Goal: Information Seeking & Learning: Learn about a topic

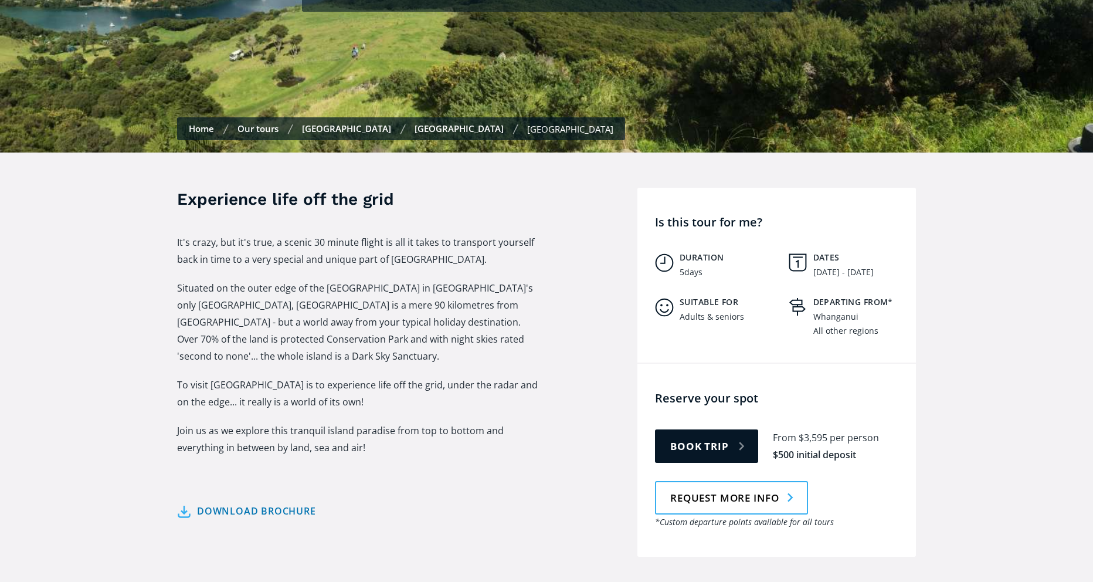
scroll to position [117, 0]
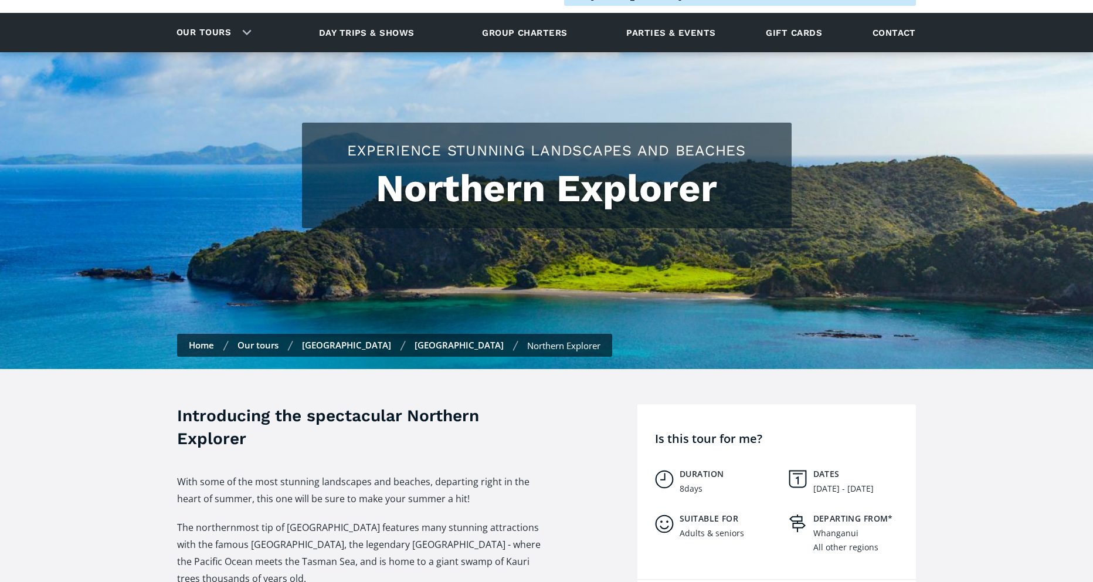
scroll to position [59, 0]
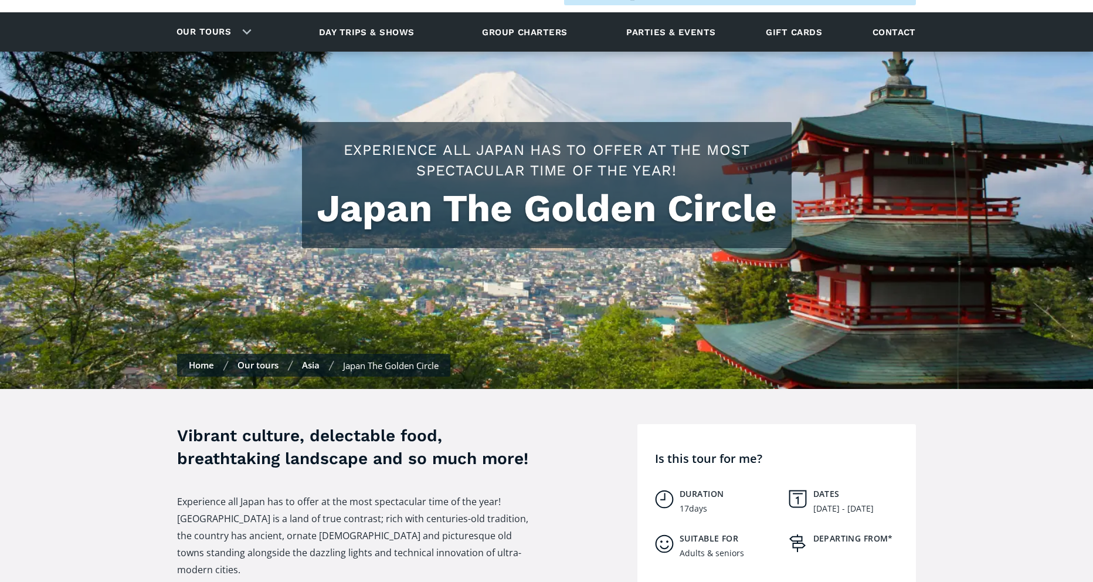
scroll to position [59, 0]
